Goal: Information Seeking & Learning: Learn about a topic

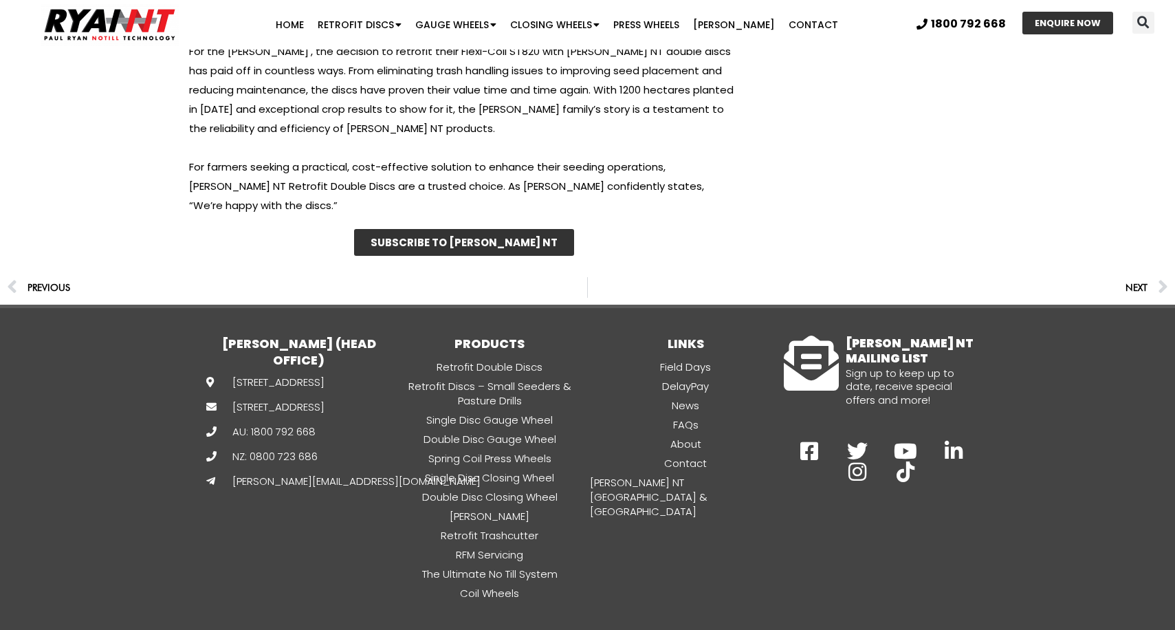
scroll to position [4397, 0]
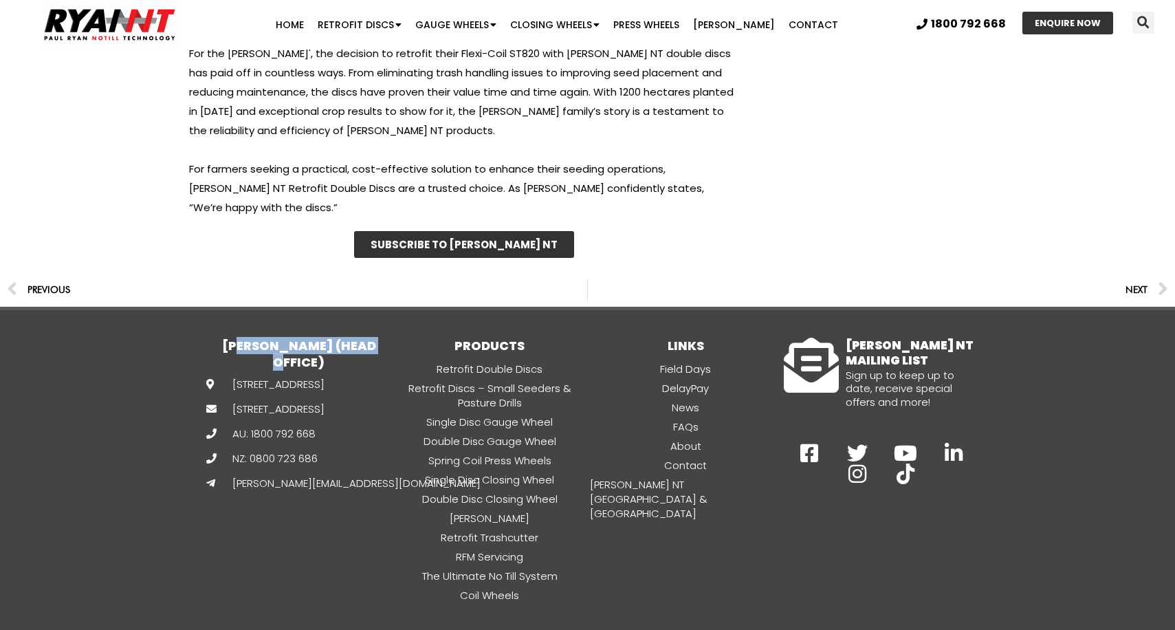
drag, startPoint x: 362, startPoint y: 294, endPoint x: 376, endPoint y: 294, distance: 13.7
click at [376, 337] on h3 "[PERSON_NAME] (HEAD OFFICE)" at bounding box center [299, 353] width 186 height 32
drag, startPoint x: 376, startPoint y: 294, endPoint x: 328, endPoint y: 350, distance: 73.6
click at [373, 337] on h3 "[PERSON_NAME] (HEAD OFFICE)" at bounding box center [299, 353] width 186 height 32
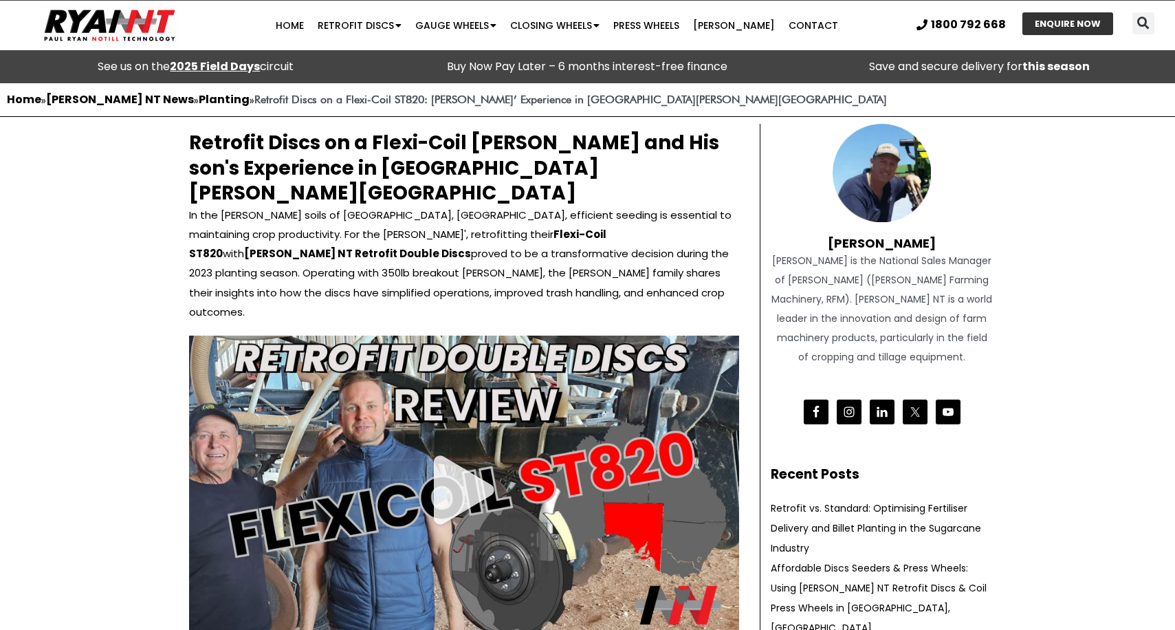
scroll to position [0, 0]
click at [801, 25] on link "Contact" at bounding box center [812, 25] width 63 height 27
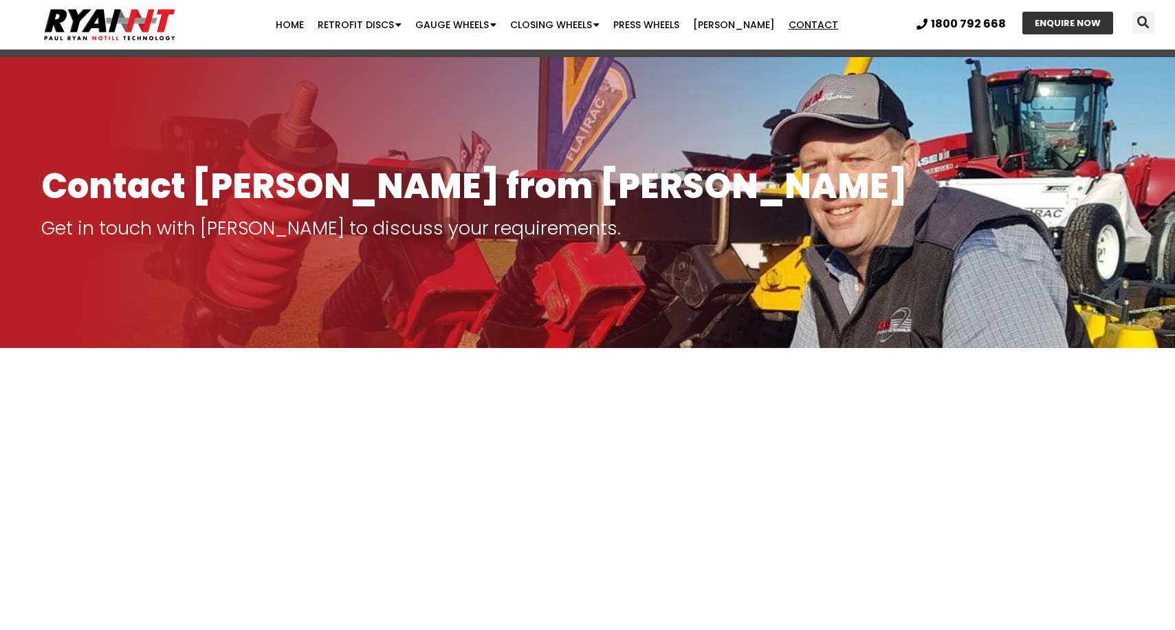
scroll to position [46, 0]
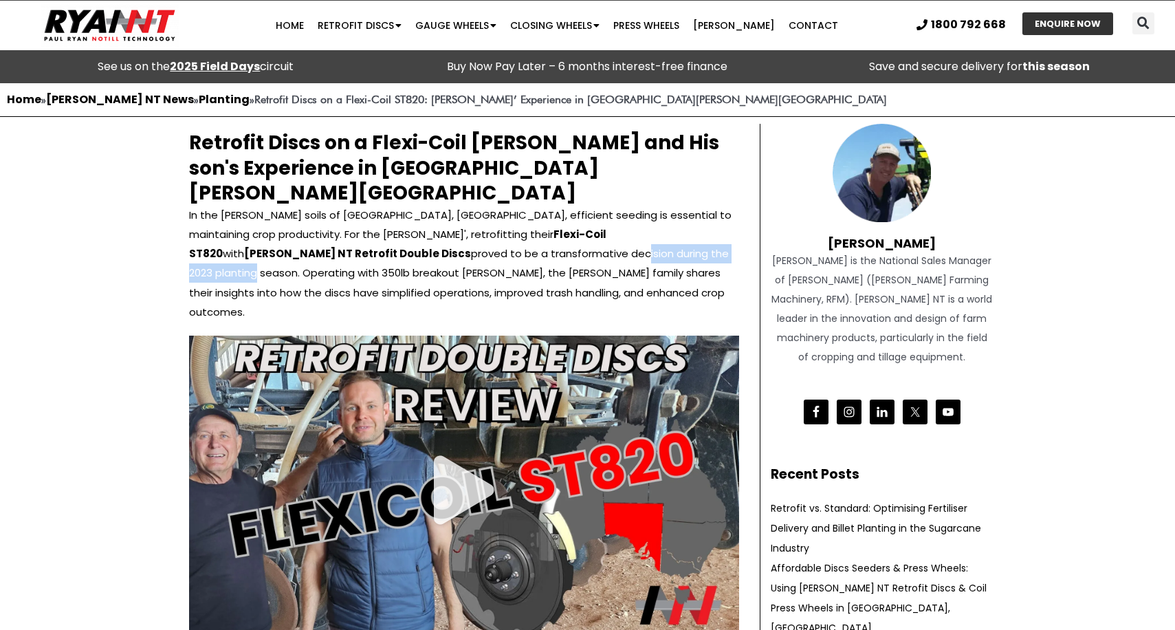
drag, startPoint x: 322, startPoint y: 229, endPoint x: 469, endPoint y: 230, distance: 147.1
click at [469, 230] on p "In the [PERSON_NAME] soils of [GEOGRAPHIC_DATA], [GEOGRAPHIC_DATA], efficient s…" at bounding box center [464, 262] width 550 height 115
drag, startPoint x: 524, startPoint y: 229, endPoint x: 502, endPoint y: 230, distance: 22.0
click at [523, 229] on p "In the [PERSON_NAME] soils of [GEOGRAPHIC_DATA], [GEOGRAPHIC_DATA], efficient s…" at bounding box center [464, 262] width 550 height 115
drag, startPoint x: 502, startPoint y: 230, endPoint x: 702, endPoint y: 229, distance: 200.0
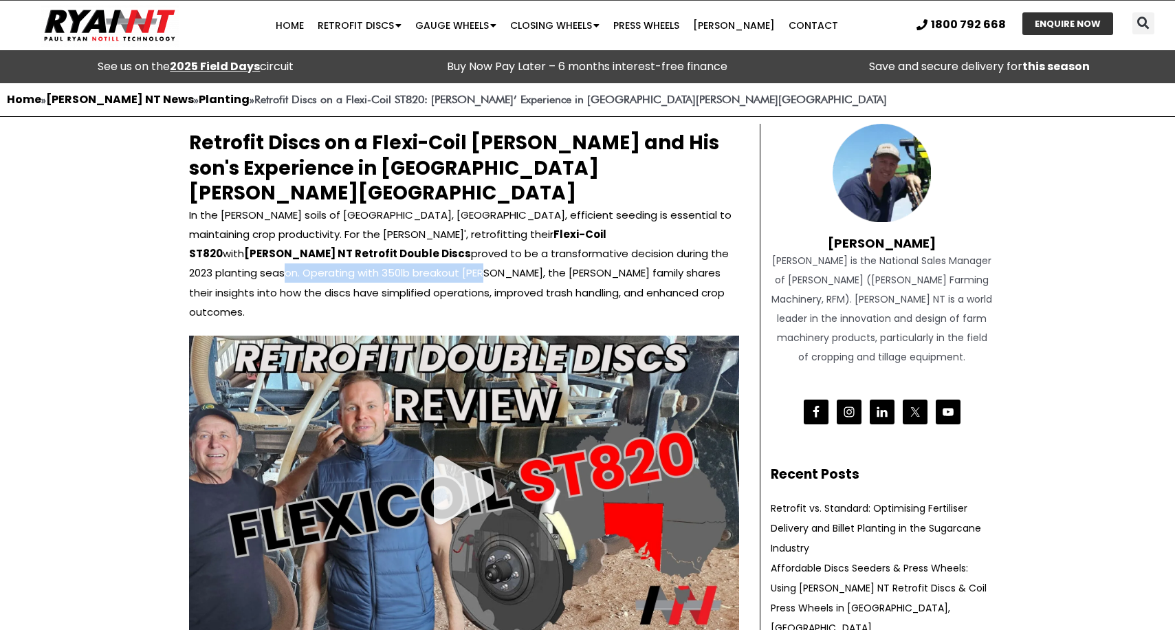
click at [702, 229] on p "In the [PERSON_NAME] soils of [GEOGRAPHIC_DATA], [GEOGRAPHIC_DATA], efficient s…" at bounding box center [464, 262] width 550 height 115
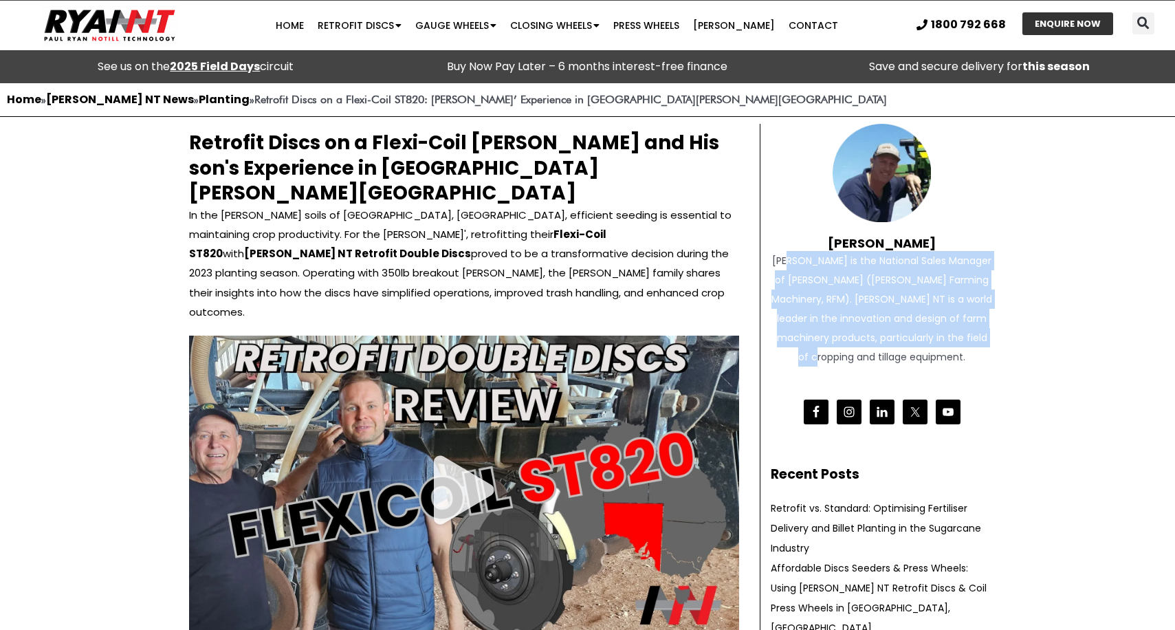
drag, startPoint x: 795, startPoint y: 254, endPoint x: 905, endPoint y: 357, distance: 150.3
click at [905, 357] on div "[PERSON_NAME] is the National Sales Manager of [PERSON_NAME] ([PERSON_NAME] Far…" at bounding box center [881, 308] width 223 height 115
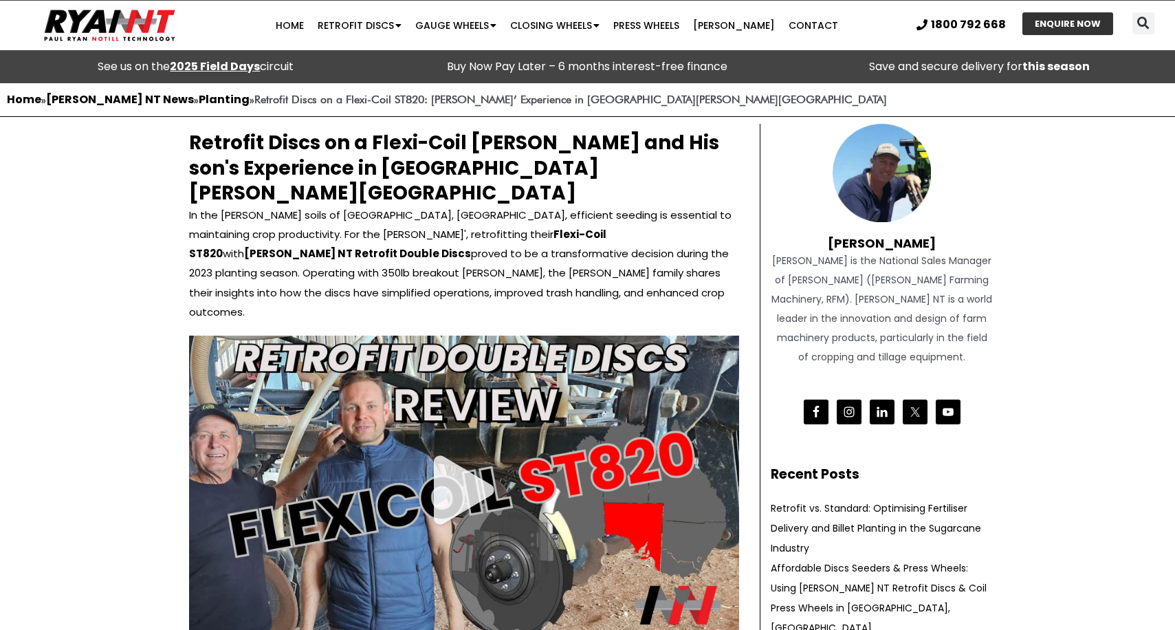
drag, startPoint x: 858, startPoint y: 352, endPoint x: 893, endPoint y: 358, distance: 36.3
click at [858, 352] on div "[PERSON_NAME] is the National Sales Manager of [PERSON_NAME] ([PERSON_NAME] Far…" at bounding box center [881, 308] width 223 height 115
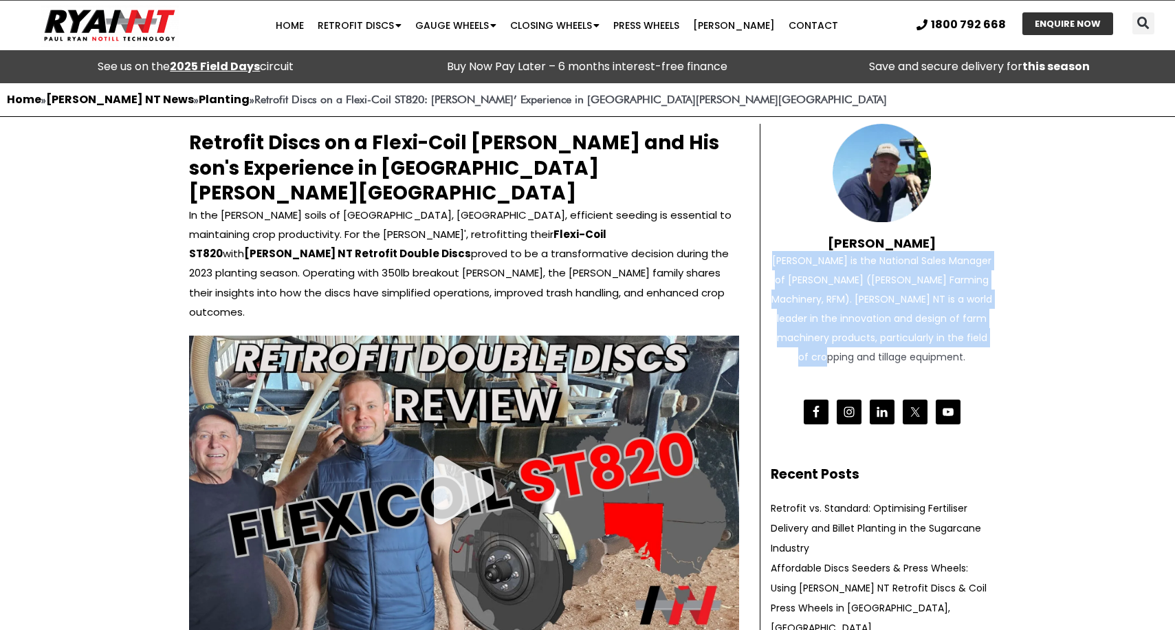
drag, startPoint x: 917, startPoint y: 358, endPoint x: 768, endPoint y: 263, distance: 177.7
click at [768, 263] on div "[PERSON_NAME] [PERSON_NAME] is the National Sales Manager of [PERSON_NAME] ([PE…" at bounding box center [876, 595] width 234 height 942
click at [812, 260] on div "[PERSON_NAME] is the National Sales Manager of [PERSON_NAME] ([PERSON_NAME] Far…" at bounding box center [881, 308] width 223 height 115
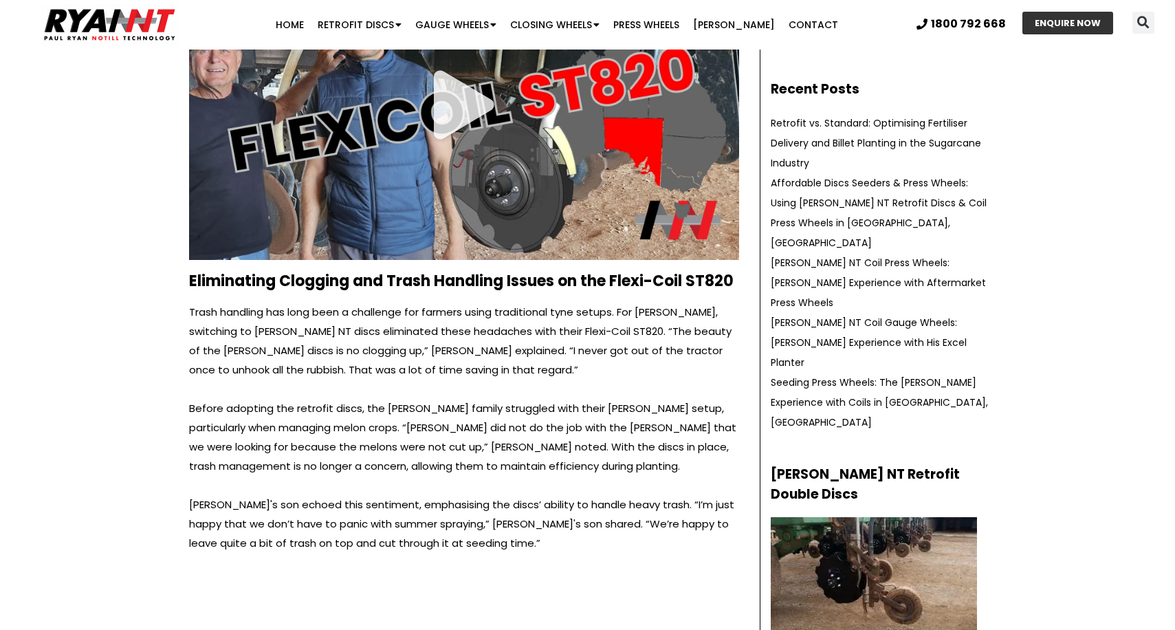
scroll to position [441, 0]
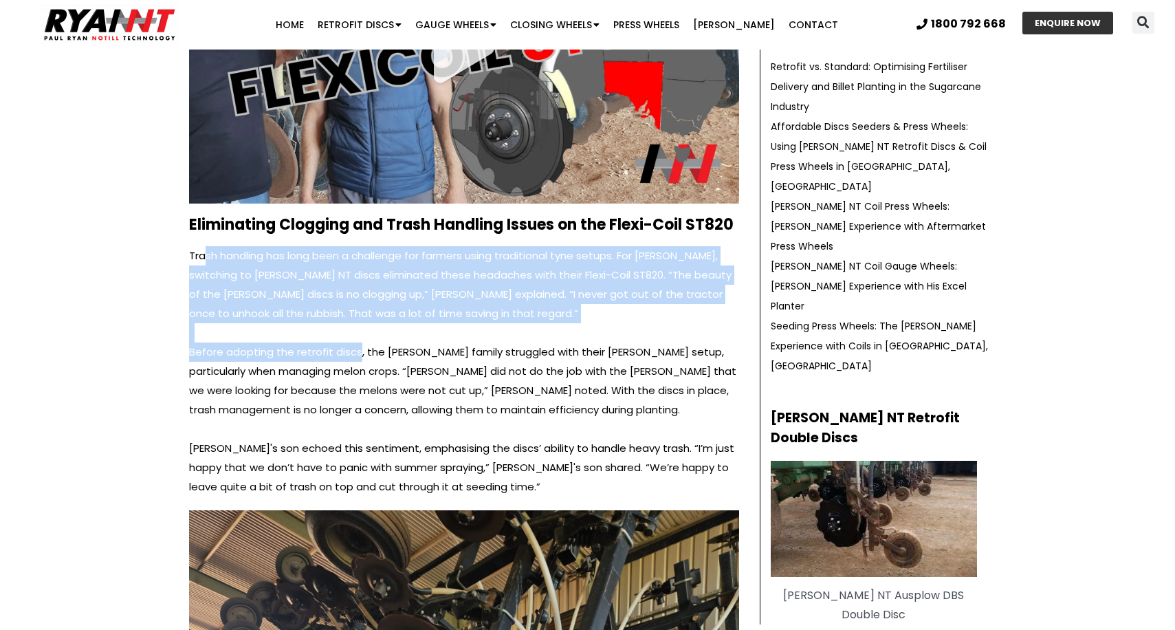
drag, startPoint x: 203, startPoint y: 220, endPoint x: 357, endPoint y: 312, distance: 180.0
click at [357, 312] on div "Trash handling has long been a challenge for farmers using traditional tyne set…" at bounding box center [464, 371] width 550 height 251
drag, startPoint x: 357, startPoint y: 312, endPoint x: 269, endPoint y: 291, distance: 90.5
click at [351, 311] on div "Trash handling has long been a challenge for farmers using traditional tyne set…" at bounding box center [464, 371] width 550 height 251
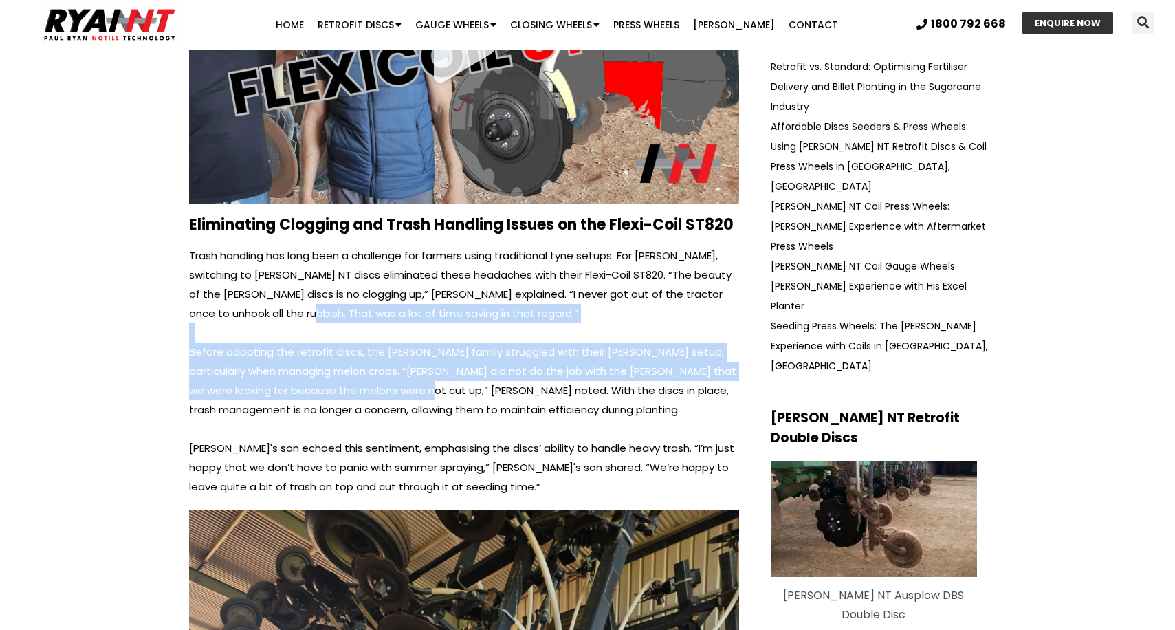
drag, startPoint x: 249, startPoint y: 274, endPoint x: 392, endPoint y: 353, distance: 163.9
click at [392, 353] on div "Trash handling has long been a challenge for farmers using traditional tyne set…" at bounding box center [464, 371] width 550 height 251
drag, startPoint x: 392, startPoint y: 353, endPoint x: 375, endPoint y: 352, distance: 17.9
click at [392, 353] on p "Before adopting the retrofit discs, the [PERSON_NAME] family struggled with the…" at bounding box center [464, 380] width 550 height 77
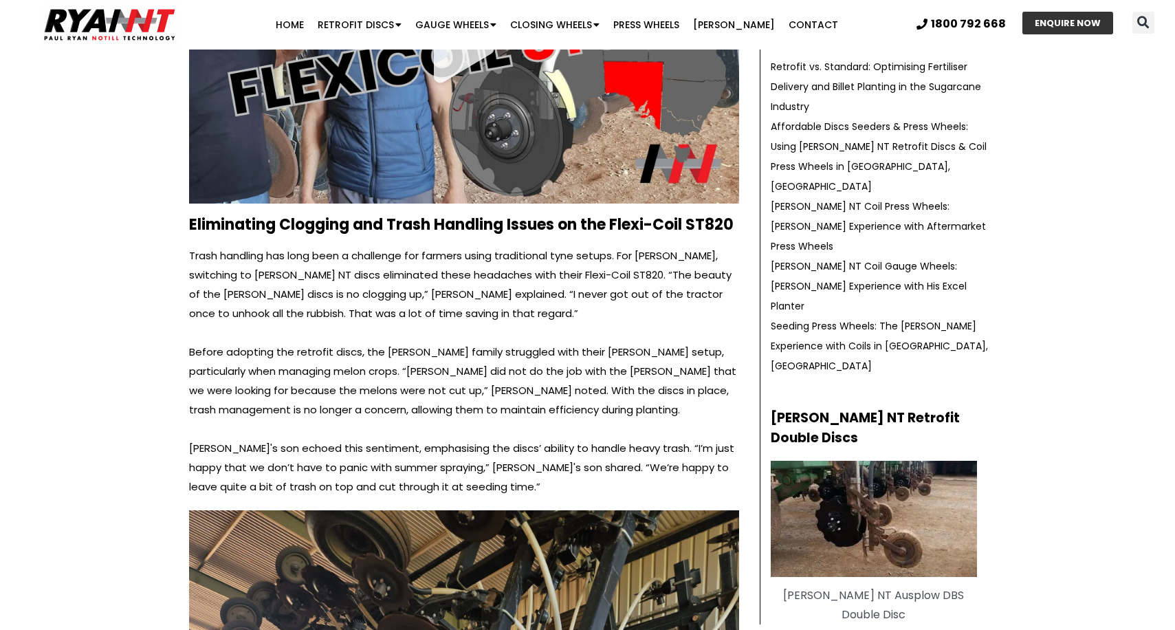
drag, startPoint x: 215, startPoint y: 319, endPoint x: 201, endPoint y: 318, distance: 13.8
click at [212, 342] on p "Before adopting the retrofit discs, the [PERSON_NAME] family struggled with the…" at bounding box center [464, 380] width 550 height 77
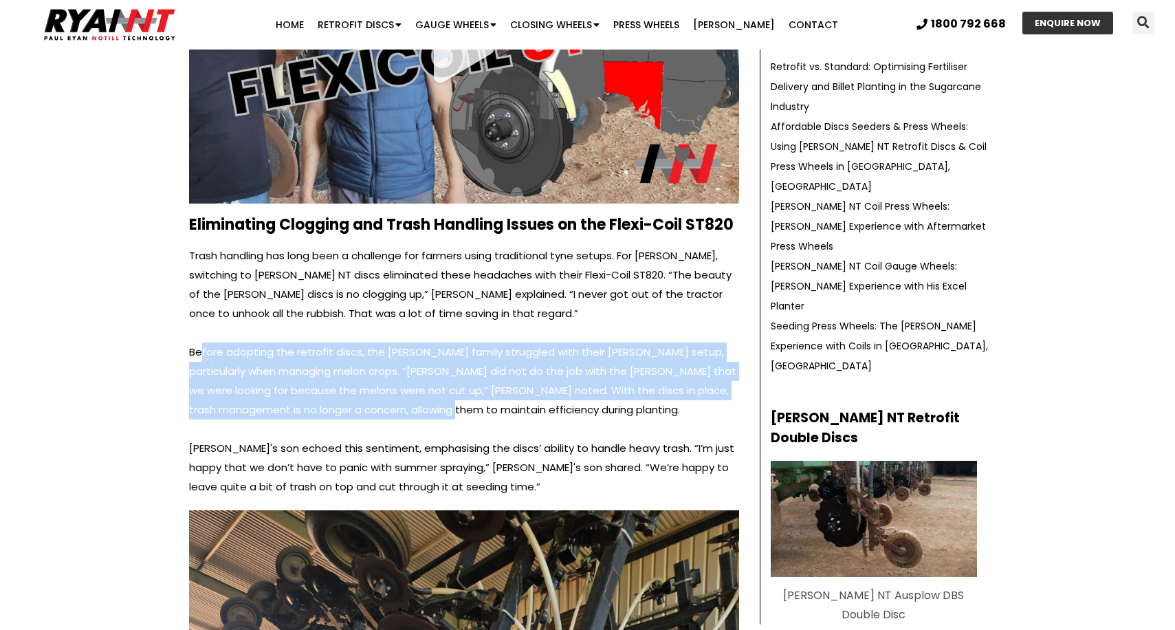
drag, startPoint x: 238, startPoint y: 334, endPoint x: 410, endPoint y: 382, distance: 178.4
click at [410, 382] on p "Before adopting the retrofit discs, the [PERSON_NAME] family struggled with the…" at bounding box center [464, 380] width 550 height 77
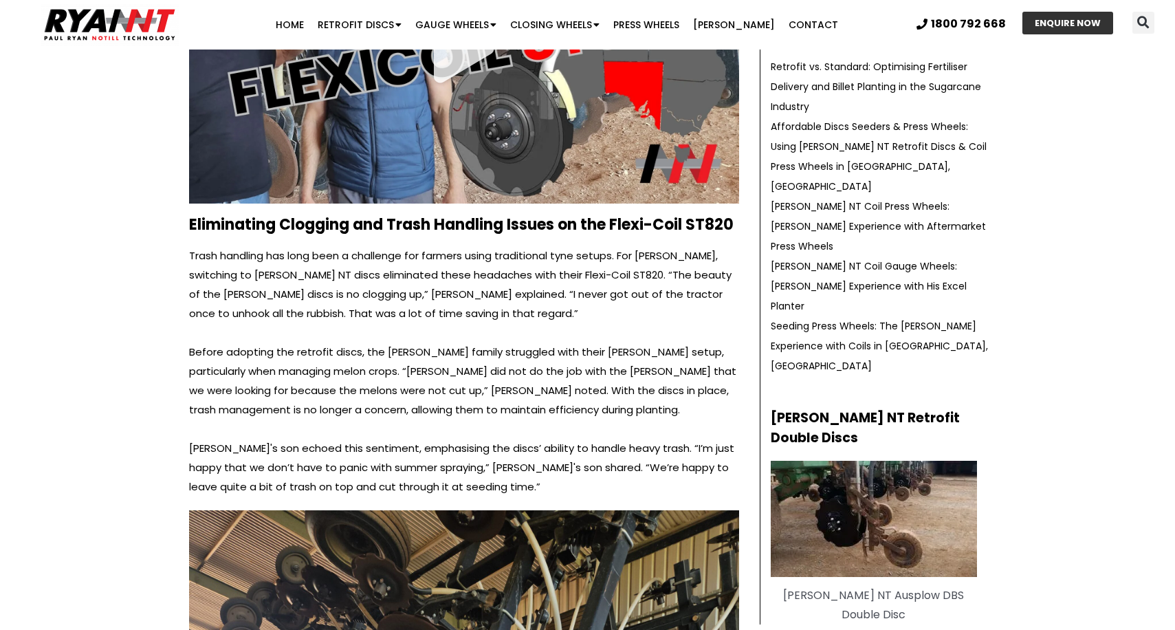
drag, startPoint x: 408, startPoint y: 356, endPoint x: 306, endPoint y: 359, distance: 101.8
click at [408, 356] on p "Before adopting the retrofit discs, the [PERSON_NAME] family struggled with the…" at bounding box center [464, 380] width 550 height 77
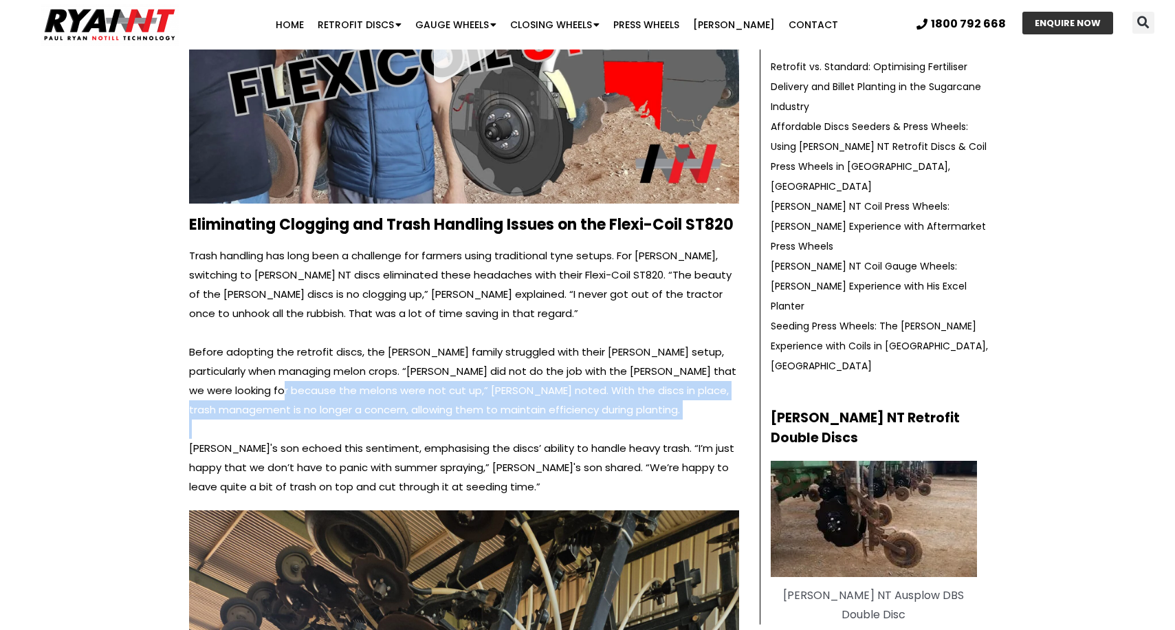
click at [372, 393] on div "Trash handling has long been a challenge for farmers using traditional tyne set…" at bounding box center [464, 371] width 550 height 251
drag, startPoint x: 372, startPoint y: 393, endPoint x: 326, endPoint y: 416, distance: 52.3
click at [371, 419] on p at bounding box center [464, 428] width 550 height 19
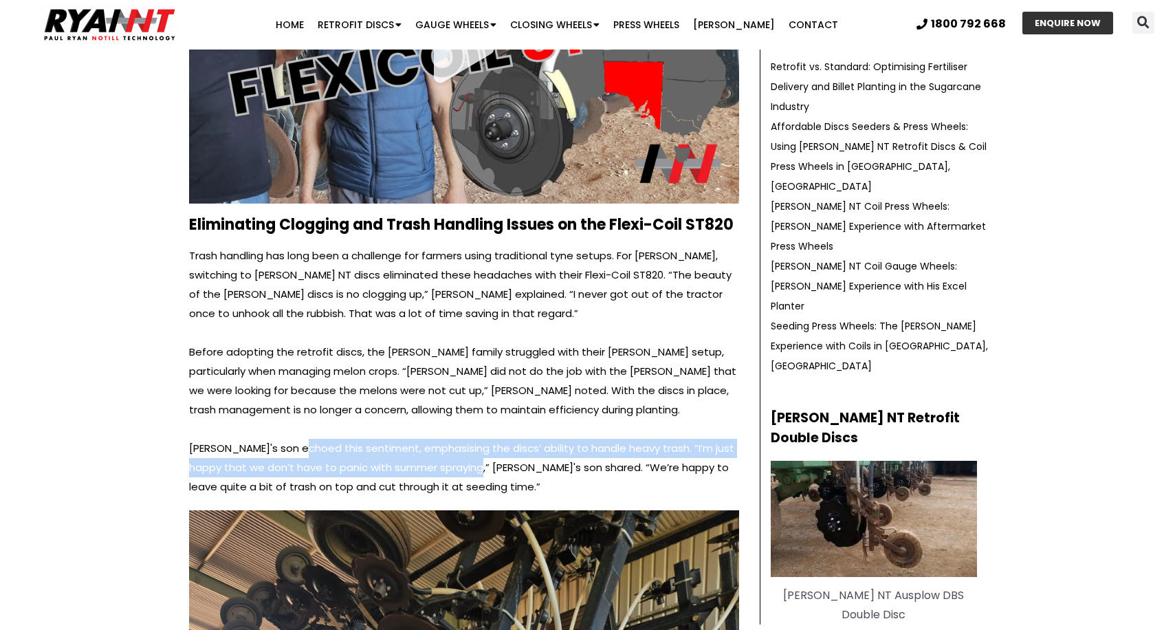
drag, startPoint x: 386, startPoint y: 421, endPoint x: 480, endPoint y: 425, distance: 94.9
click at [480, 438] on p "[PERSON_NAME]'s son echoed this sentiment, emphasising the discs’ ability to ha…" at bounding box center [464, 467] width 550 height 58
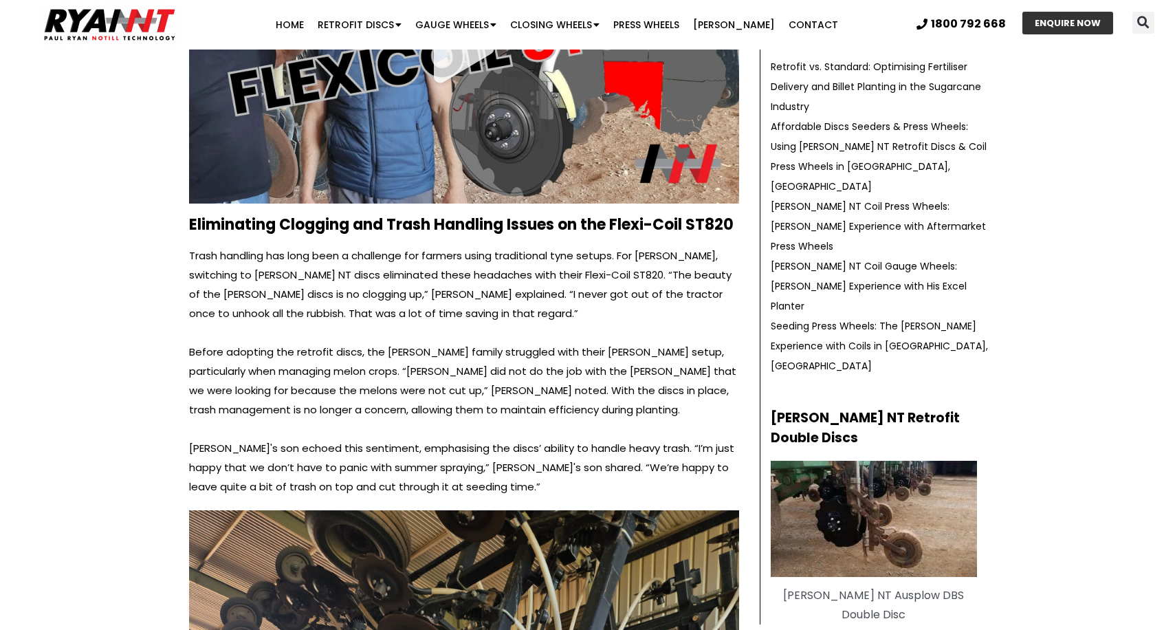
click at [478, 438] on p "[PERSON_NAME]'s son echoed this sentiment, emphasising the discs’ ability to ha…" at bounding box center [464, 467] width 550 height 58
drag, startPoint x: 419, startPoint y: 434, endPoint x: 641, endPoint y: 433, distance: 222.0
click at [641, 438] on p "[PERSON_NAME]'s son echoed this sentiment, emphasising the discs’ ability to ha…" at bounding box center [464, 467] width 550 height 58
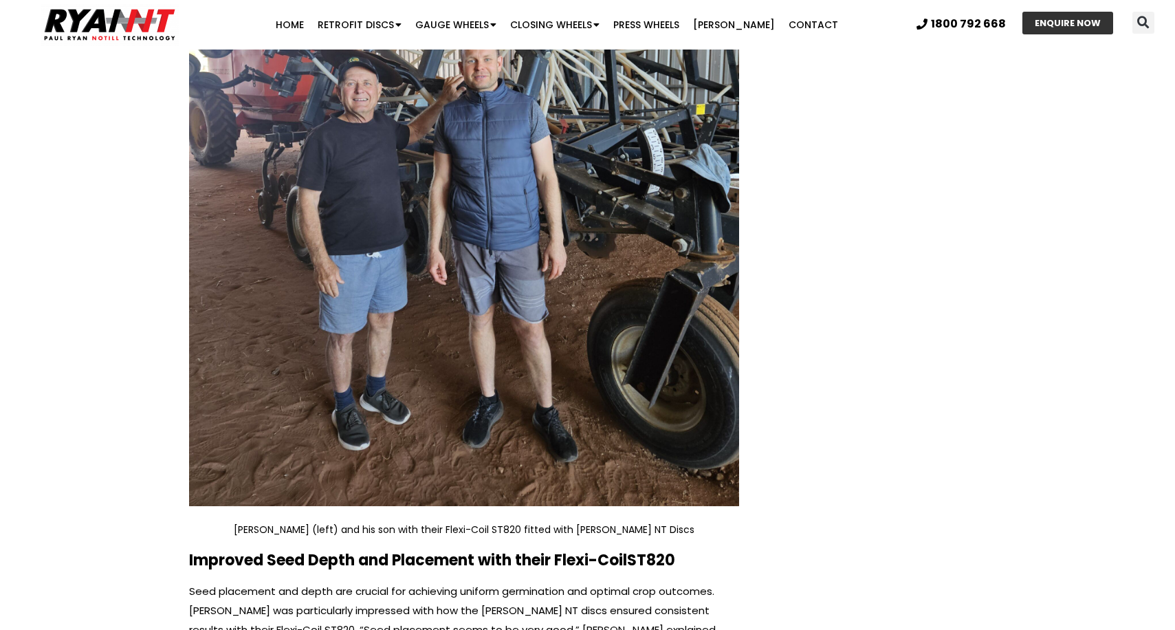
scroll to position [1356, 0]
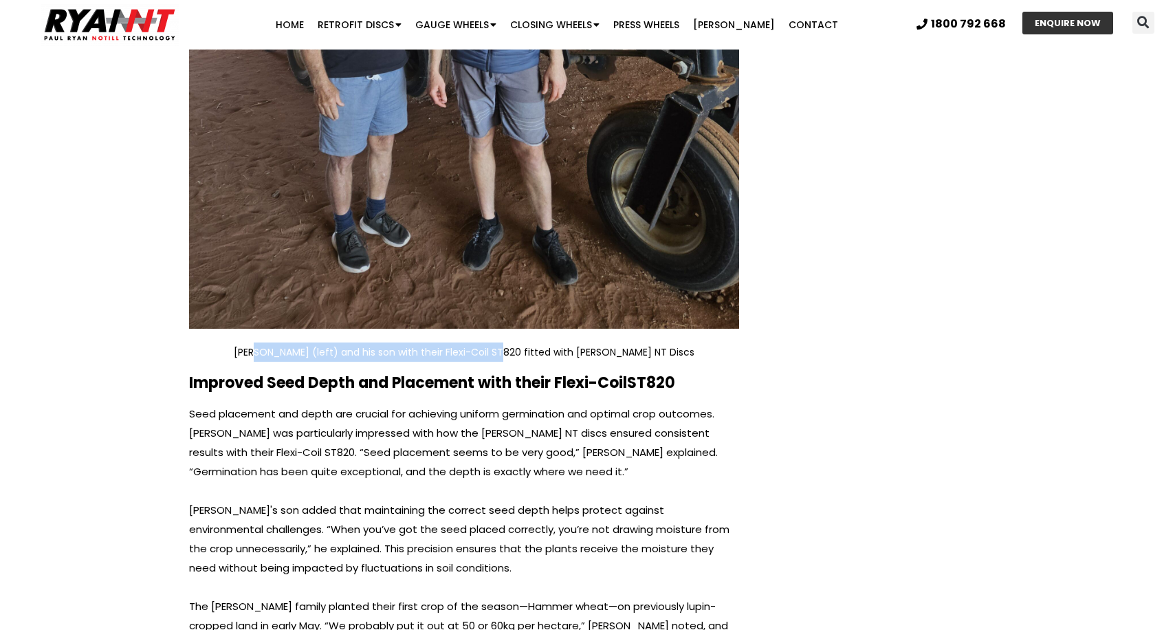
drag, startPoint x: 293, startPoint y: 324, endPoint x: 526, endPoint y: 320, distance: 233.0
click at [526, 342] on p "[PERSON_NAME] (left) and his son with their Flexi-Coil ST820 fitted with [PERSO…" at bounding box center [464, 351] width 550 height 19
drag, startPoint x: 526, startPoint y: 320, endPoint x: 463, endPoint y: 322, distance: 63.3
click at [520, 342] on p "[PERSON_NAME] (left) and his son with their Flexi-Coil ST820 fitted with [PERSO…" at bounding box center [464, 351] width 550 height 19
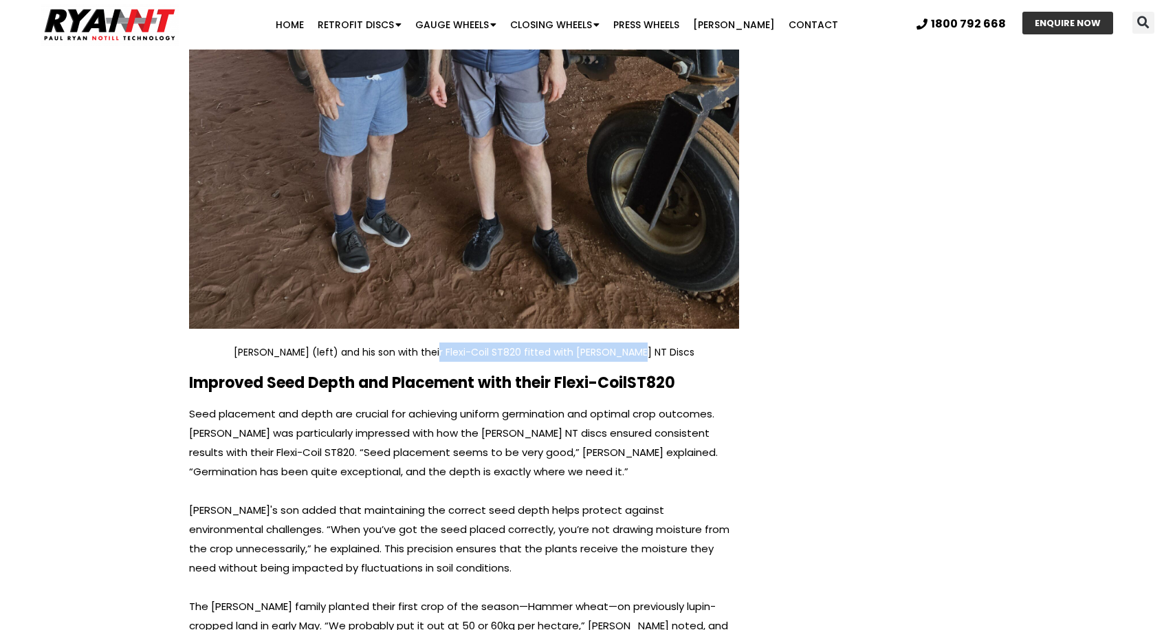
drag, startPoint x: 463, startPoint y: 322, endPoint x: 707, endPoint y: 321, distance: 244.0
click at [707, 342] on p "[PERSON_NAME] (left) and his son with their Flexi-Coil ST820 fitted with [PERSO…" at bounding box center [464, 351] width 550 height 19
drag, startPoint x: 707, startPoint y: 321, endPoint x: 354, endPoint y: 401, distance: 361.6
click at [707, 342] on p "[PERSON_NAME] (left) and his son with their Flexi-Coil ST820 fitted with [PERSO…" at bounding box center [464, 351] width 550 height 19
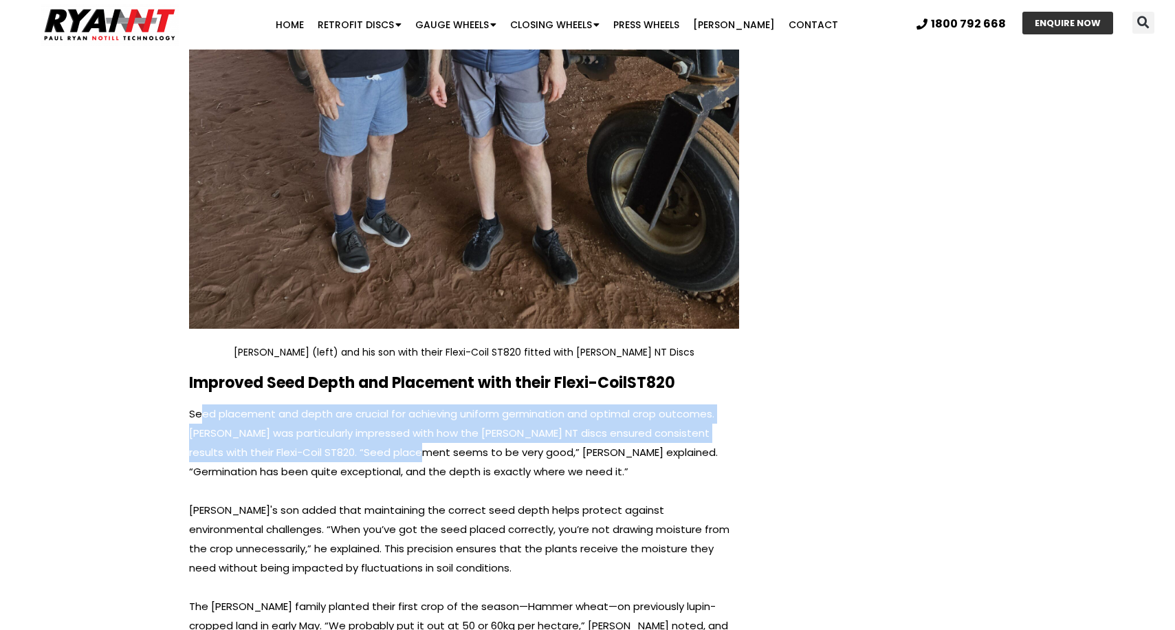
drag, startPoint x: 199, startPoint y: 383, endPoint x: 388, endPoint y: 411, distance: 191.8
click at [388, 411] on p "Seed placement and depth are crucial for achieving uniform germination and opti…" at bounding box center [464, 442] width 550 height 77
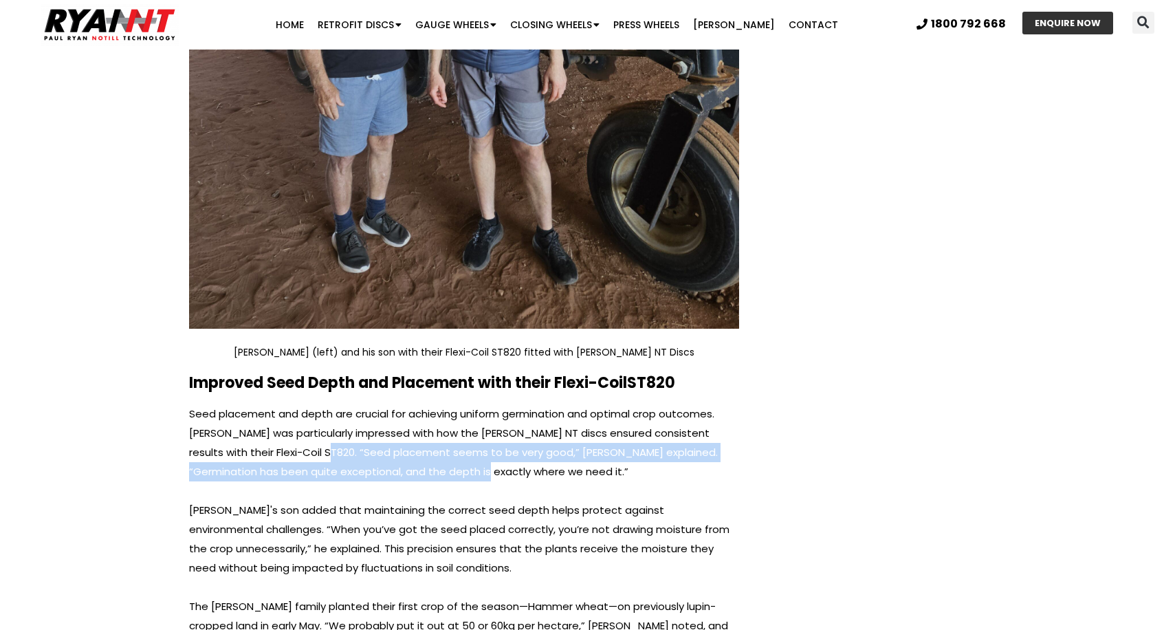
drag, startPoint x: 296, startPoint y: 413, endPoint x: 413, endPoint y: 434, distance: 119.4
click at [413, 434] on p "Seed placement and depth are crucial for achieving uniform germination and opti…" at bounding box center [464, 442] width 550 height 77
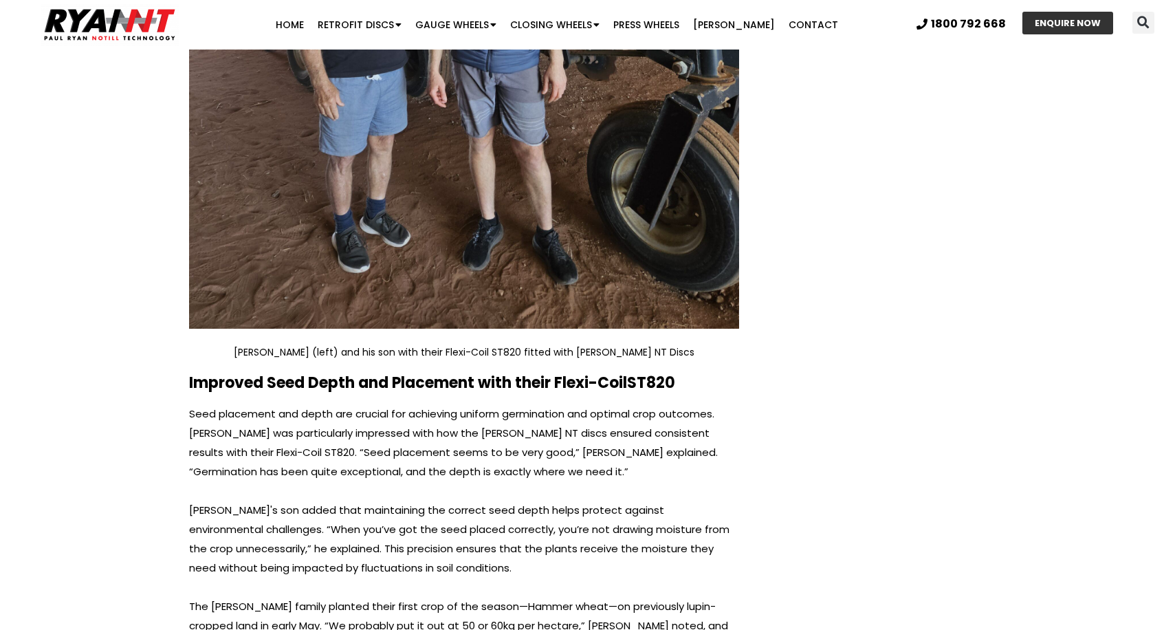
drag, startPoint x: 413, startPoint y: 434, endPoint x: 466, endPoint y: 473, distance: 65.4
click at [414, 435] on p "Seed placement and depth are crucial for achieving uniform germination and opti…" at bounding box center [464, 442] width 550 height 77
drag, startPoint x: 285, startPoint y: 421, endPoint x: 403, endPoint y: 422, distance: 118.2
click at [403, 422] on p "Seed placement and depth are crucial for achieving uniform germination and opti…" at bounding box center [464, 442] width 550 height 77
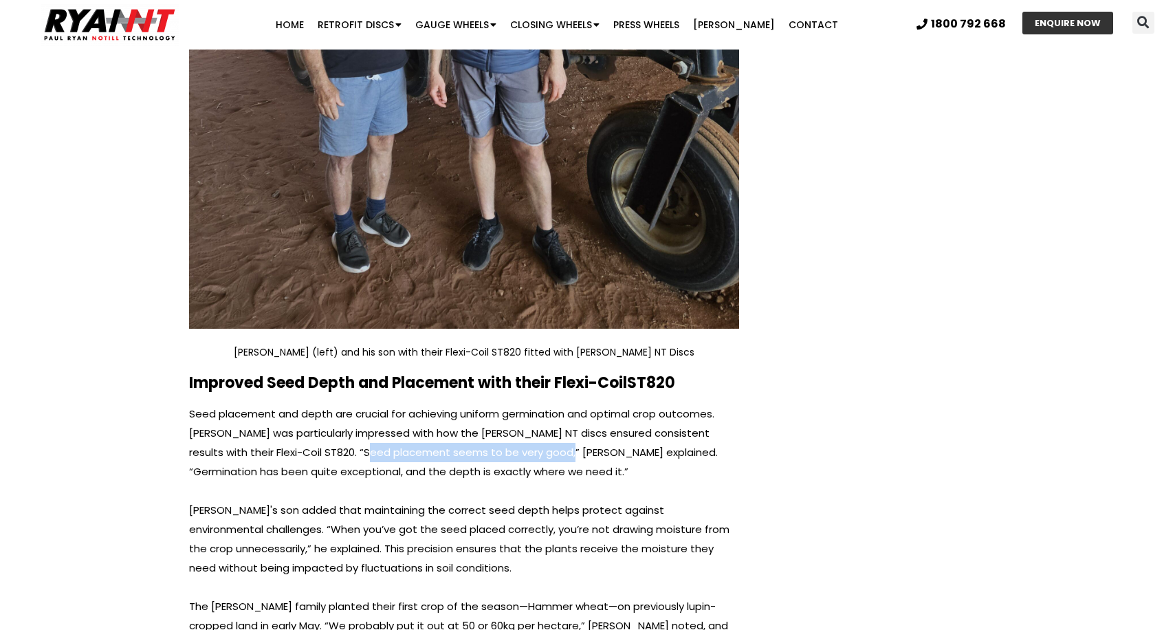
drag, startPoint x: 344, startPoint y: 423, endPoint x: 563, endPoint y: 420, distance: 218.6
click at [563, 420] on p "Seed placement and depth are crucial for achieving uniform germination and opti…" at bounding box center [464, 442] width 550 height 77
drag, startPoint x: 563, startPoint y: 420, endPoint x: 535, endPoint y: 420, distance: 27.5
click at [561, 421] on p "Seed placement and depth are crucial for achieving uniform germination and opti…" at bounding box center [464, 442] width 550 height 77
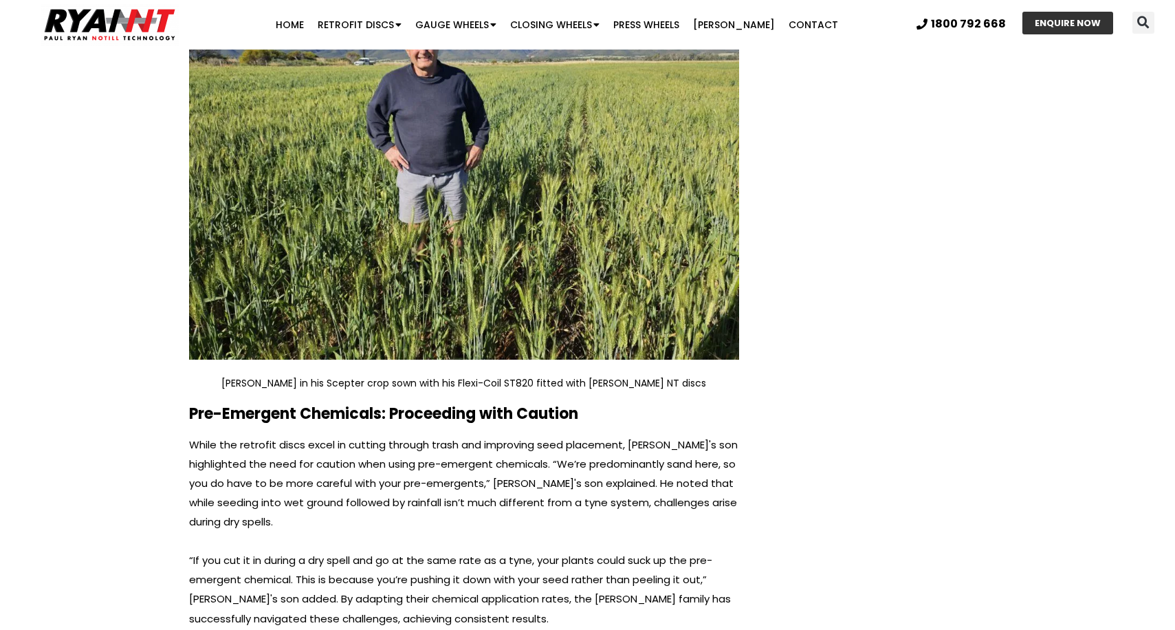
scroll to position [2887, 0]
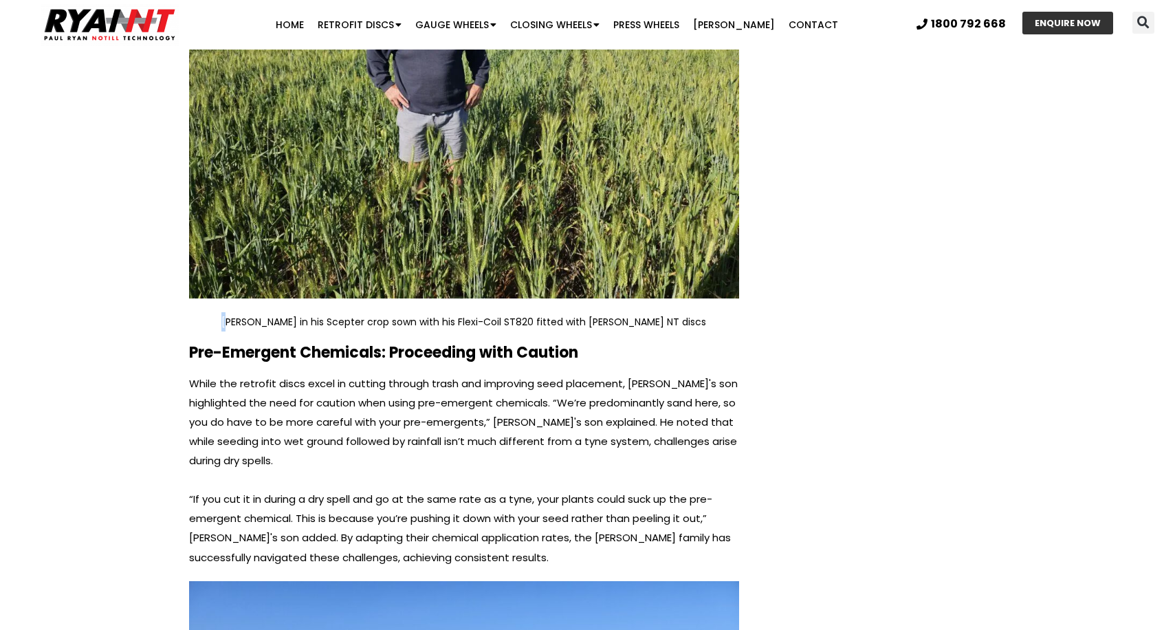
drag, startPoint x: 265, startPoint y: 290, endPoint x: 615, endPoint y: 269, distance: 350.5
click at [615, 269] on div "Improved Seed Depth and Placement with their Flexi-Coil ST820 Seed placement an…" at bounding box center [464, 286] width 564 height 2897
drag, startPoint x: 601, startPoint y: 285, endPoint x: 495, endPoint y: 298, distance: 107.3
click at [601, 312] on p "[PERSON_NAME] in his Scepter crop sown with his Flexi-Coil ST820 fitted with [P…" at bounding box center [464, 321] width 550 height 19
drag, startPoint x: 517, startPoint y: 298, endPoint x: 687, endPoint y: 291, distance: 170.6
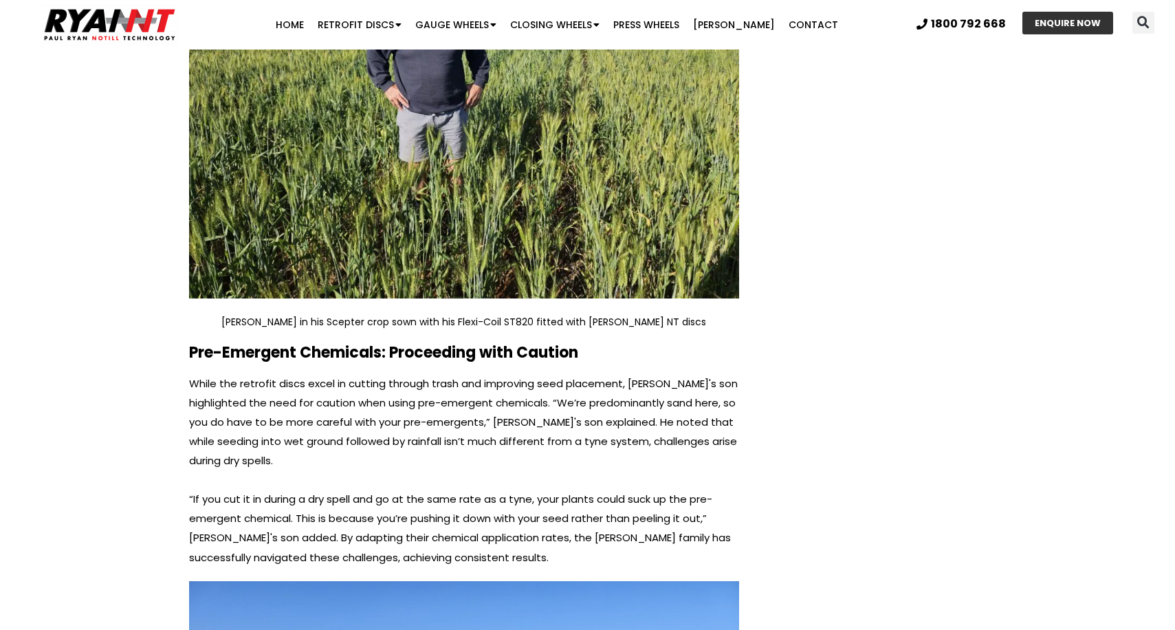
click at [687, 312] on p "[PERSON_NAME] in his Scepter crop sown with his Flexi-Coil ST820 fitted with [P…" at bounding box center [464, 321] width 550 height 19
drag, startPoint x: 687, startPoint y: 291, endPoint x: 667, endPoint y: 293, distance: 20.1
click at [685, 312] on p "[PERSON_NAME] in his Scepter crop sown with his Flexi-Coil ST820 fitted with [P…" at bounding box center [464, 321] width 550 height 19
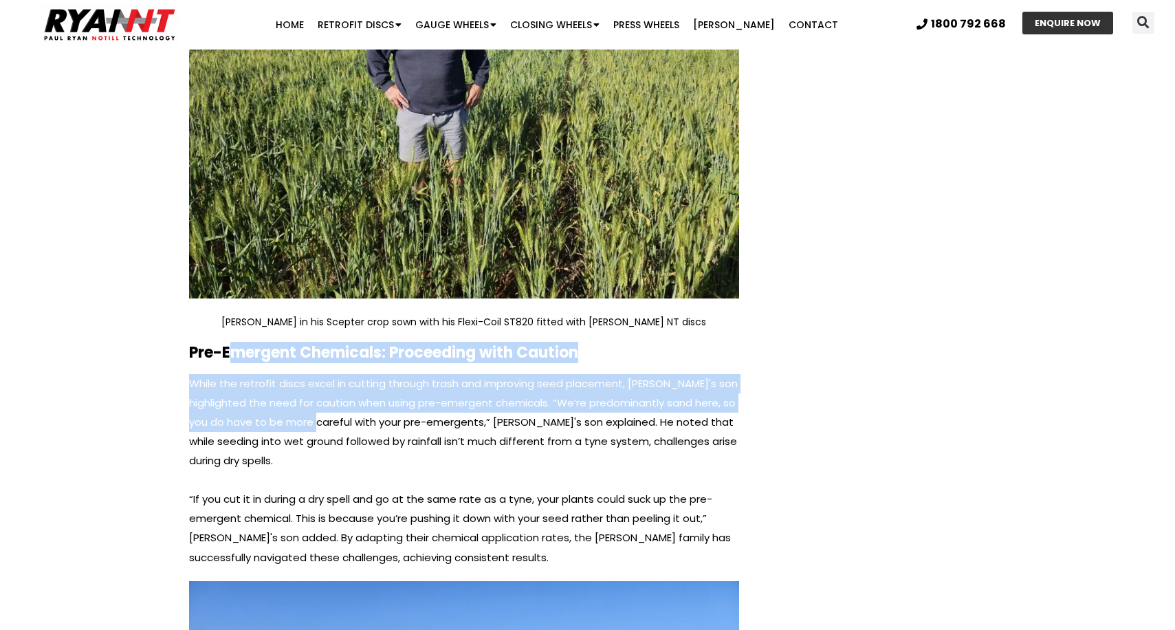
drag
click at [362, 388] on div "Improved Seed Depth and Placement with their Flexi-Coil ST820 Seed placement an…" at bounding box center [464, 286] width 564 height 2897
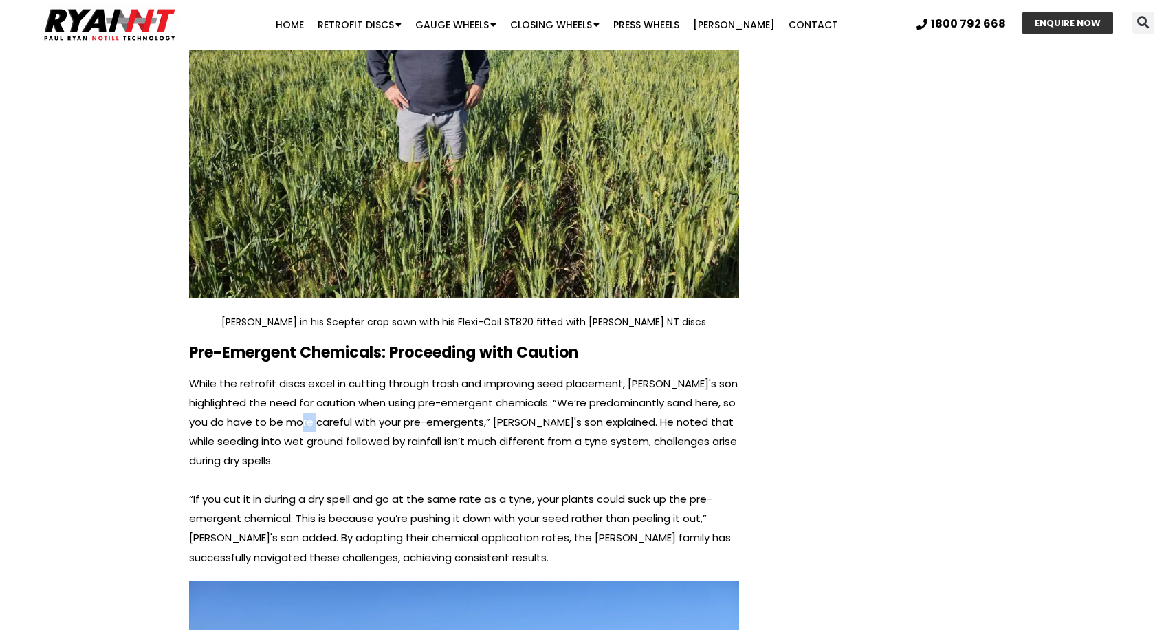
click at [344, 386] on p "While the retrofit discs excel in cutting through trash and improving seed plac…" at bounding box center [464, 422] width 550 height 96
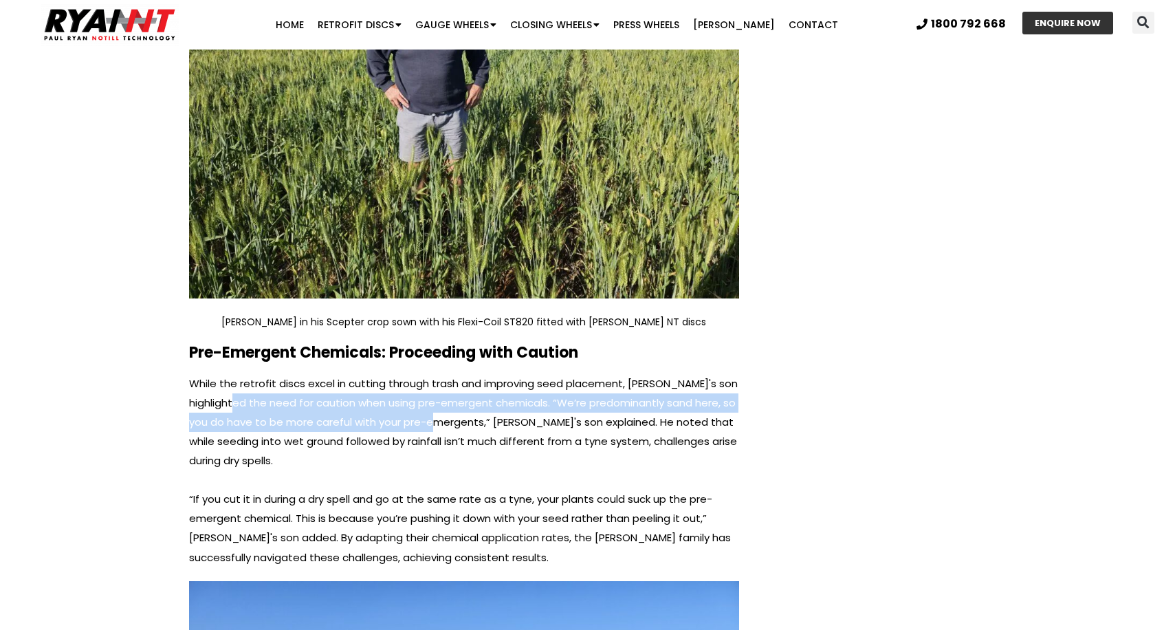
click at [493, 386] on p "While the retrofit discs excel in cutting through trash and improving seed plac…" at bounding box center [464, 422] width 550 height 96
click at [487, 387] on p "While the retrofit discs excel in cutting through trash and improving seed plac…" at bounding box center [464, 422] width 550 height 96
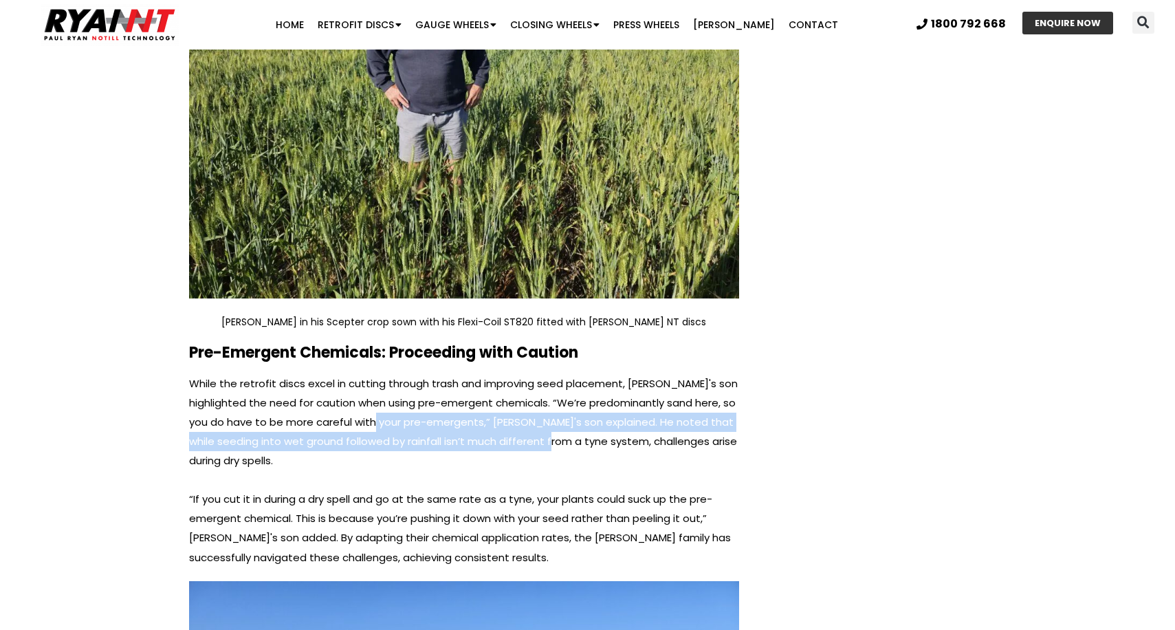
click at [623, 412] on p "While the retrofit discs excel in cutting through trash and improving seed plac…" at bounding box center [464, 422] width 550 height 96
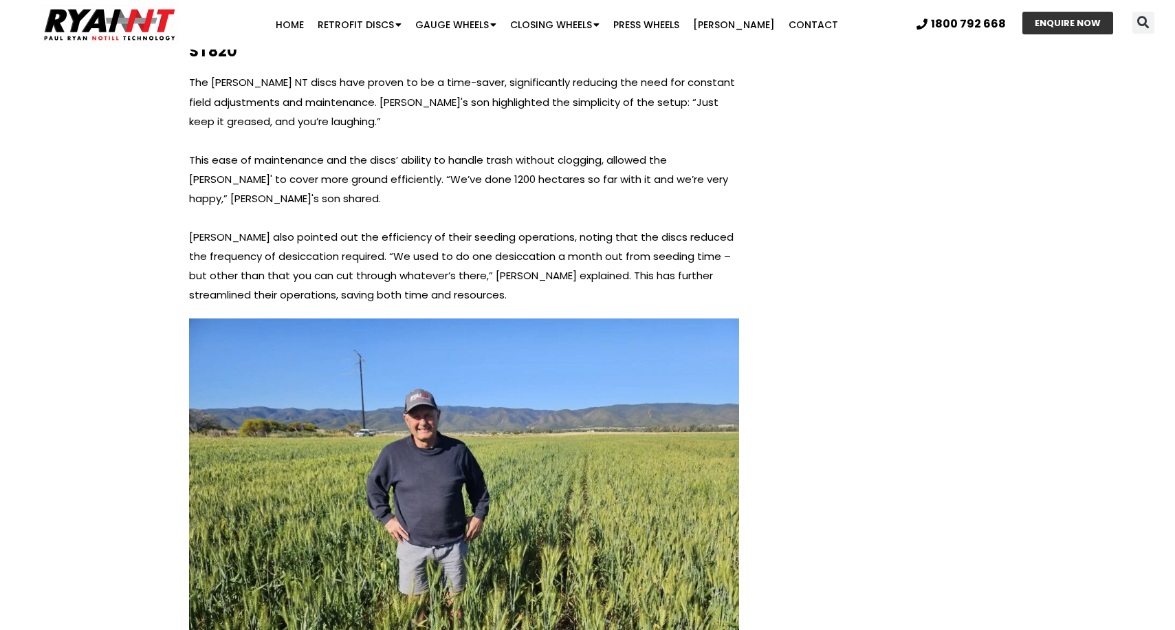
scroll to position [2456, 0]
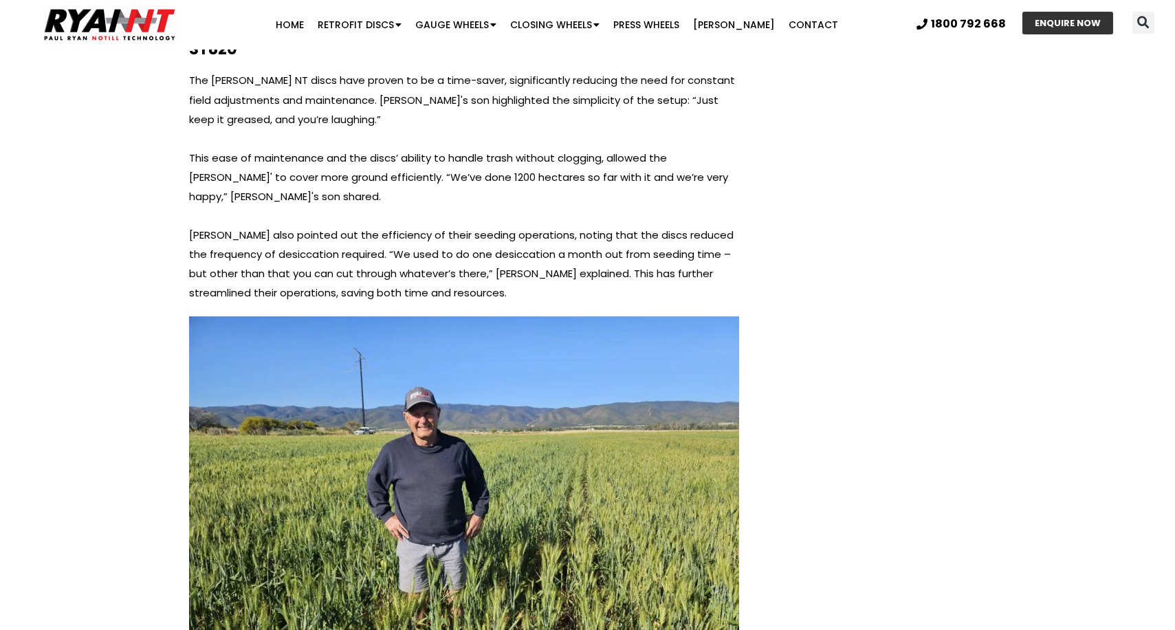
click at [500, 1] on header "Search Home Retrofit Discs Double Discs for Broadacre Double Discs for Small Se…" at bounding box center [587, 24] width 1175 height 49
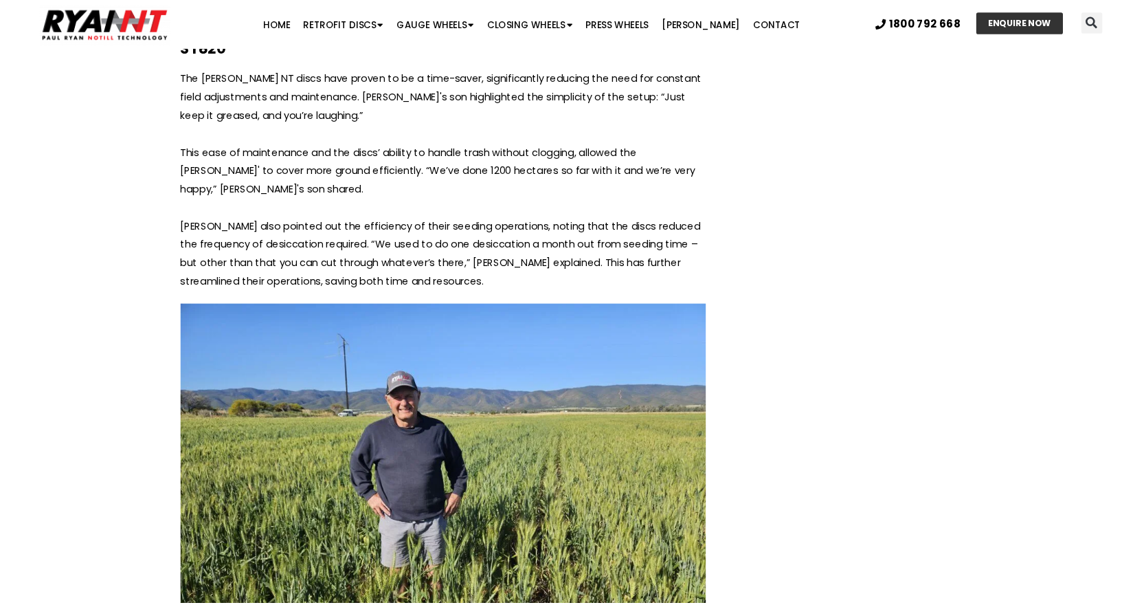
scroll to position [2460, 0]
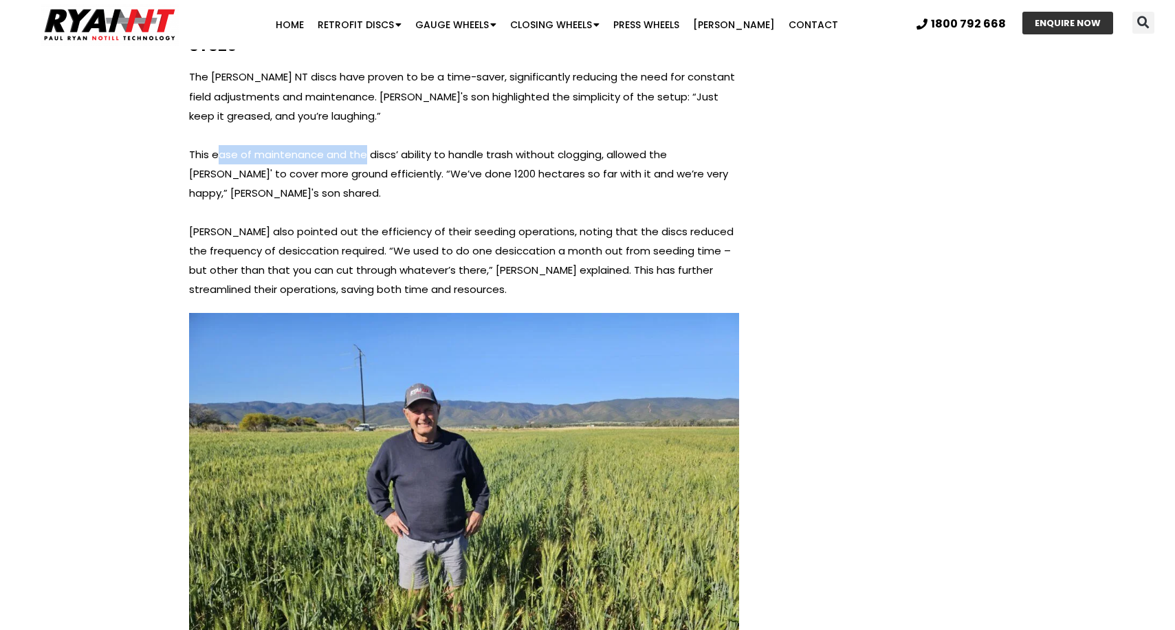
drag, startPoint x: 265, startPoint y: 125, endPoint x: 364, endPoint y: 122, distance: 98.3
click at [364, 145] on p "This ease of maintenance and the discs’ ability to handle trash without cloggin…" at bounding box center [464, 174] width 550 height 58
drag, startPoint x: 410, startPoint y: 124, endPoint x: 353, endPoint y: 123, distance: 56.4
click at [408, 145] on p "This ease of maintenance and the discs’ ability to handle trash without cloggin…" at bounding box center [464, 174] width 550 height 58
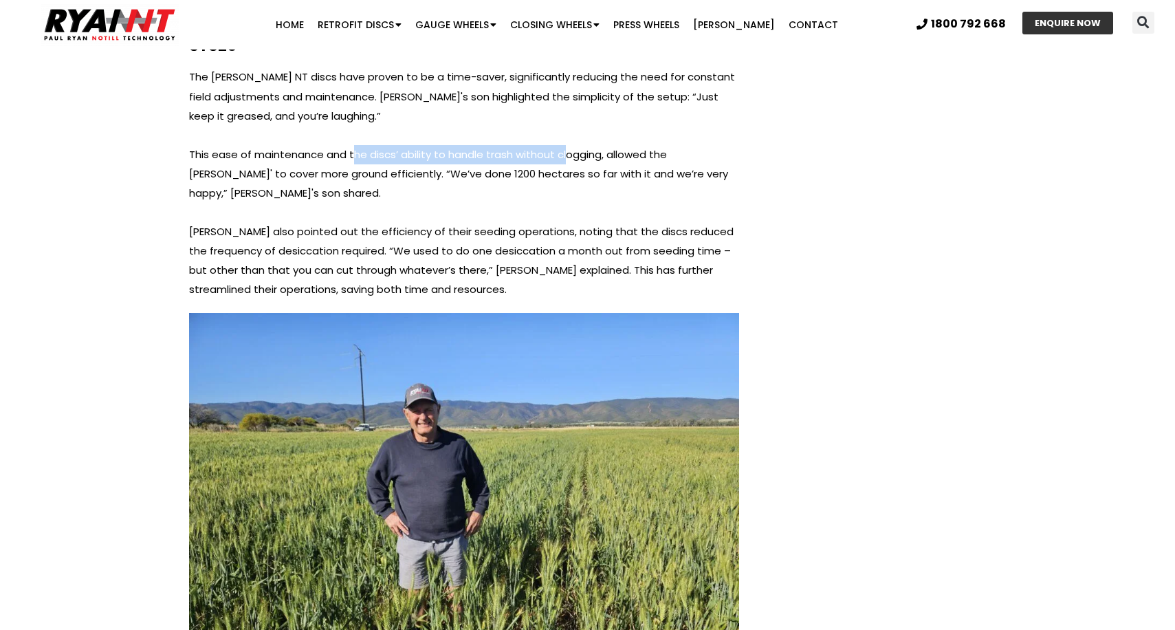
drag, startPoint x: 351, startPoint y: 123, endPoint x: 567, endPoint y: 126, distance: 215.8
click at [567, 145] on p "This ease of maintenance and the discs’ ability to handle trash without cloggin…" at bounding box center [464, 174] width 550 height 58
